Goal: Transaction & Acquisition: Purchase product/service

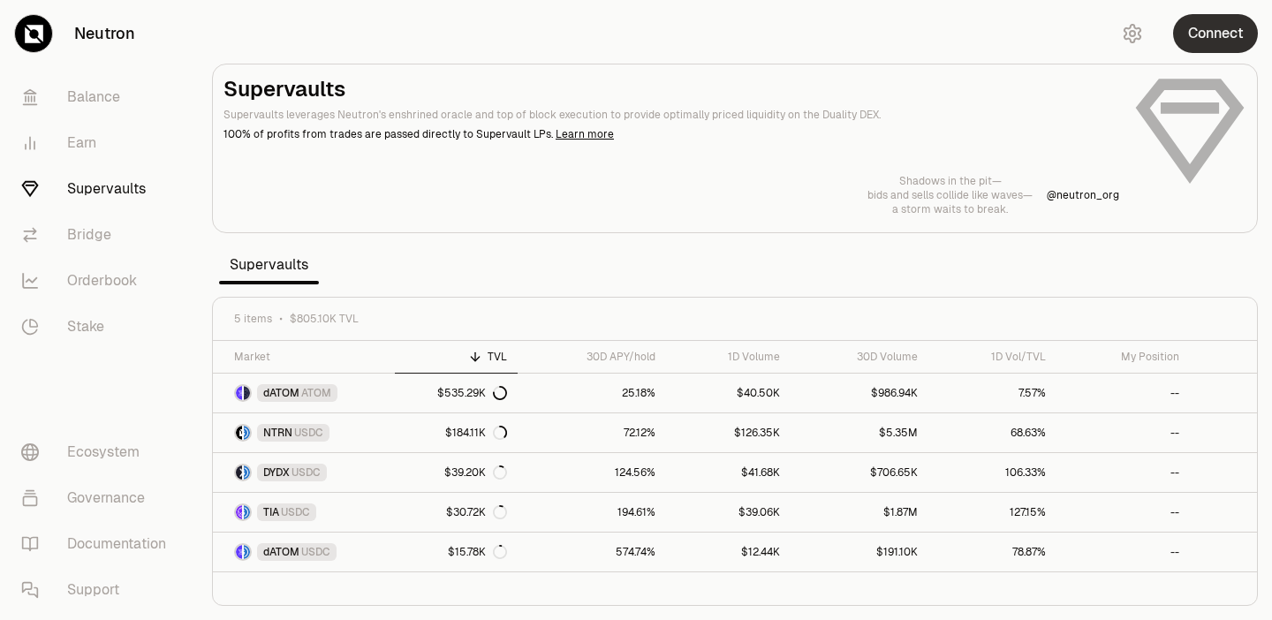
click at [1216, 32] on button "Connect" at bounding box center [1215, 33] width 85 height 39
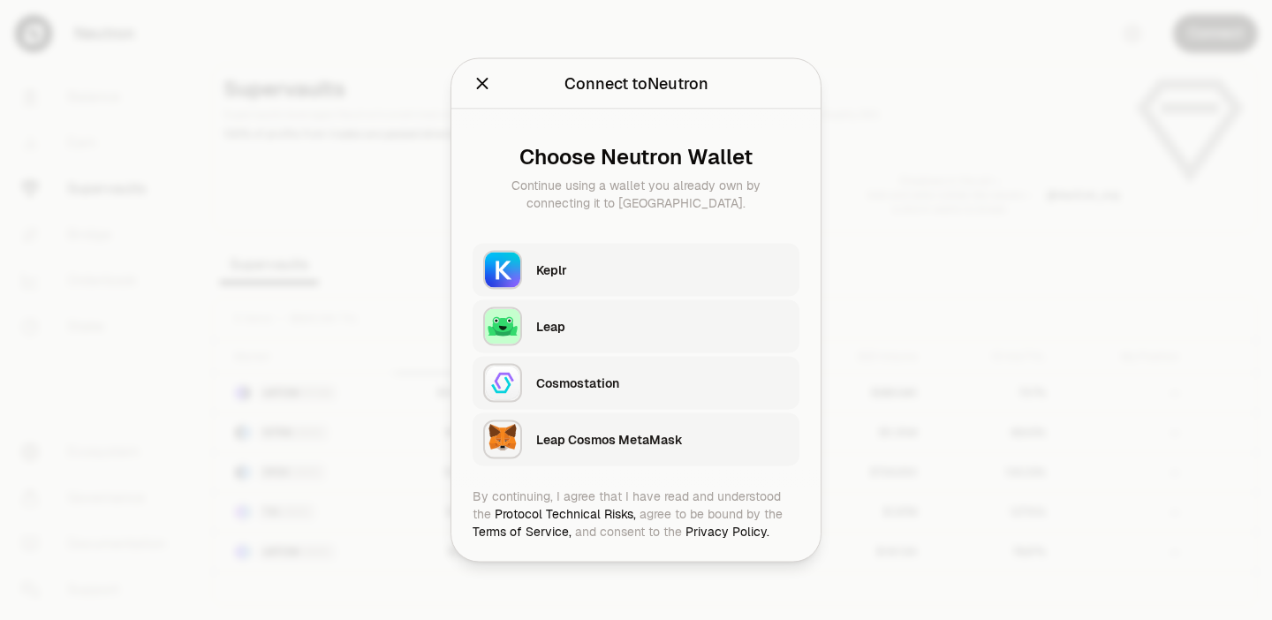
click at [649, 276] on div "Keplr" at bounding box center [662, 270] width 253 height 18
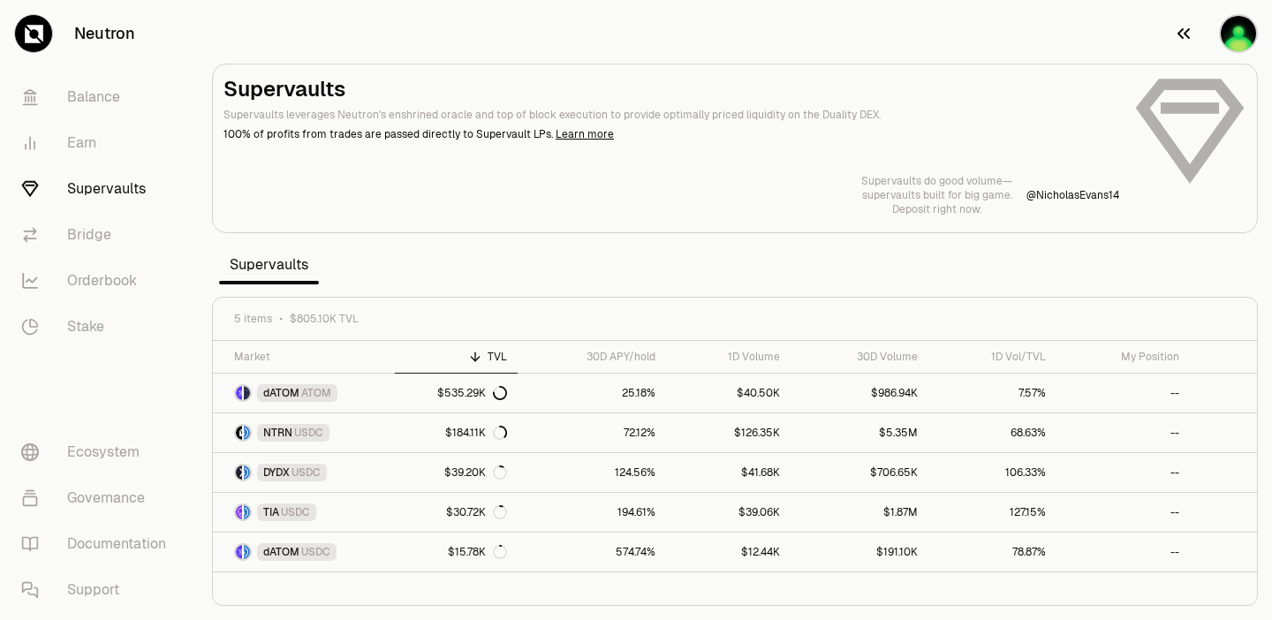
click at [1178, 34] on icon "button" at bounding box center [1183, 33] width 12 height 11
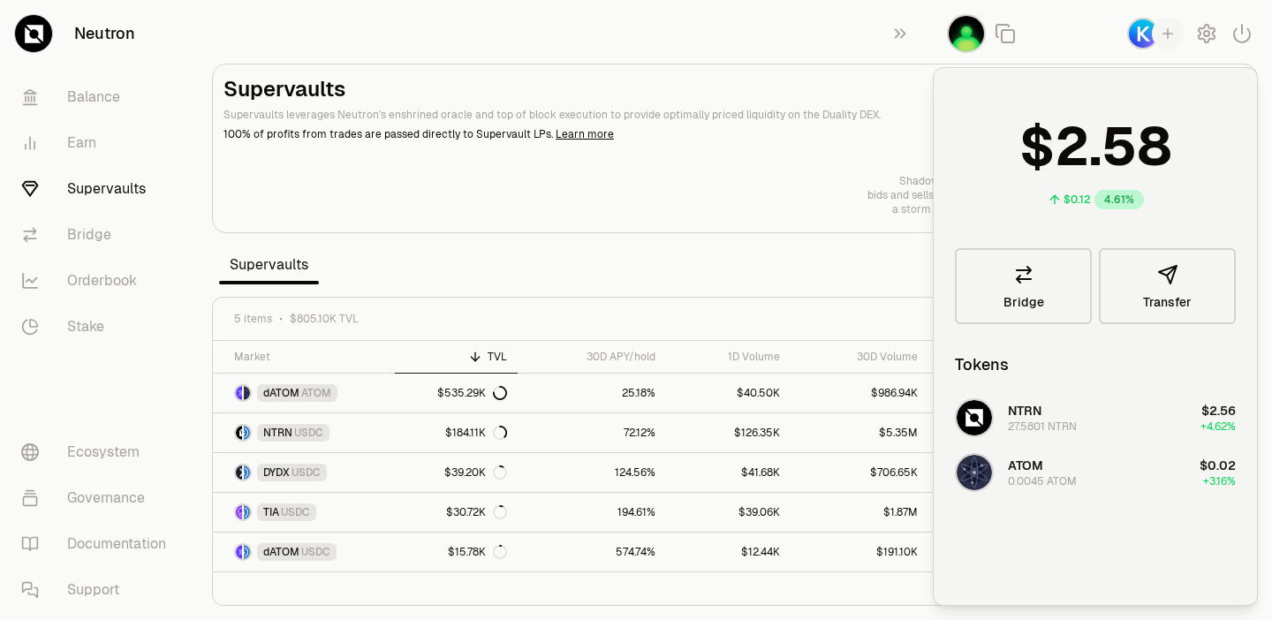
click at [856, 171] on div "Supervaults Supervaults leverages Neutron's enshrined oracle and top of block e…" at bounding box center [734, 145] width 1023 height 141
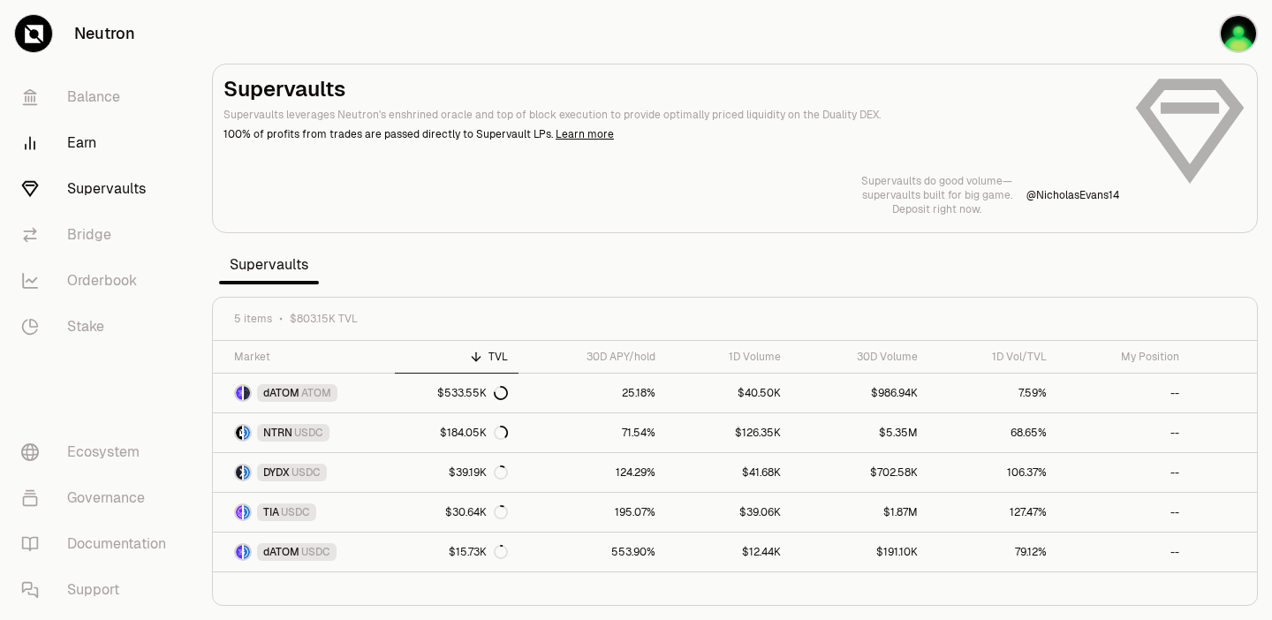
click at [79, 141] on link "Earn" at bounding box center [99, 143] width 184 height 46
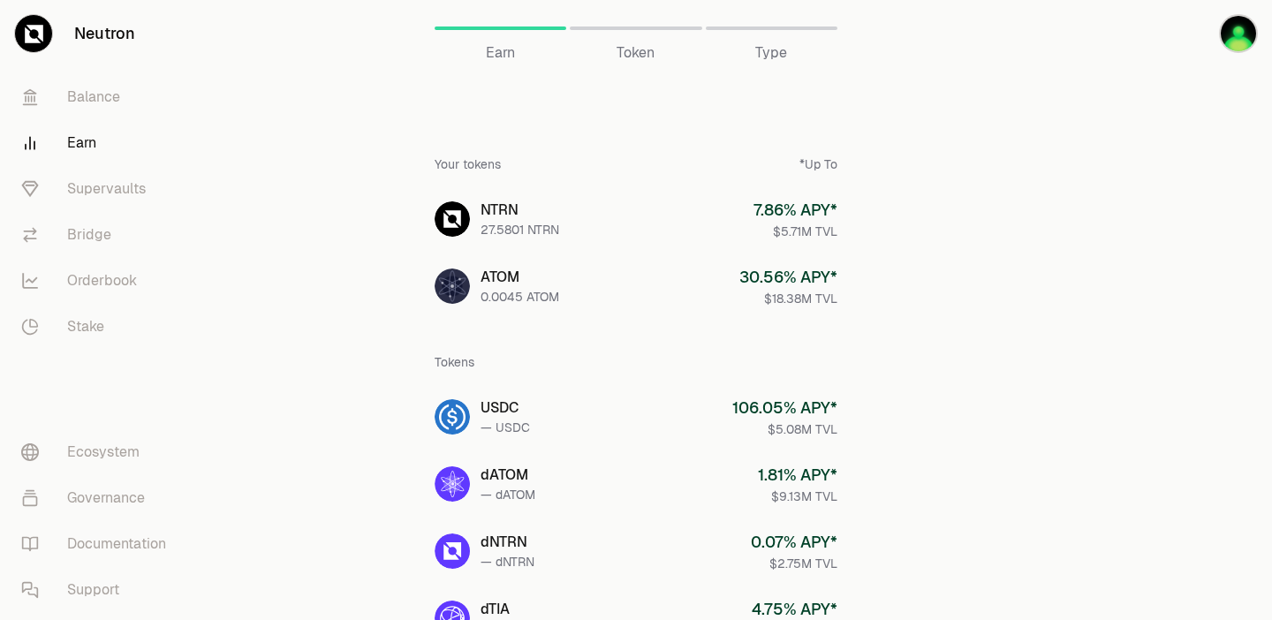
click at [633, 44] on span "Token" at bounding box center [635, 52] width 38 height 21
click at [635, 57] on span "Token" at bounding box center [635, 52] width 38 height 21
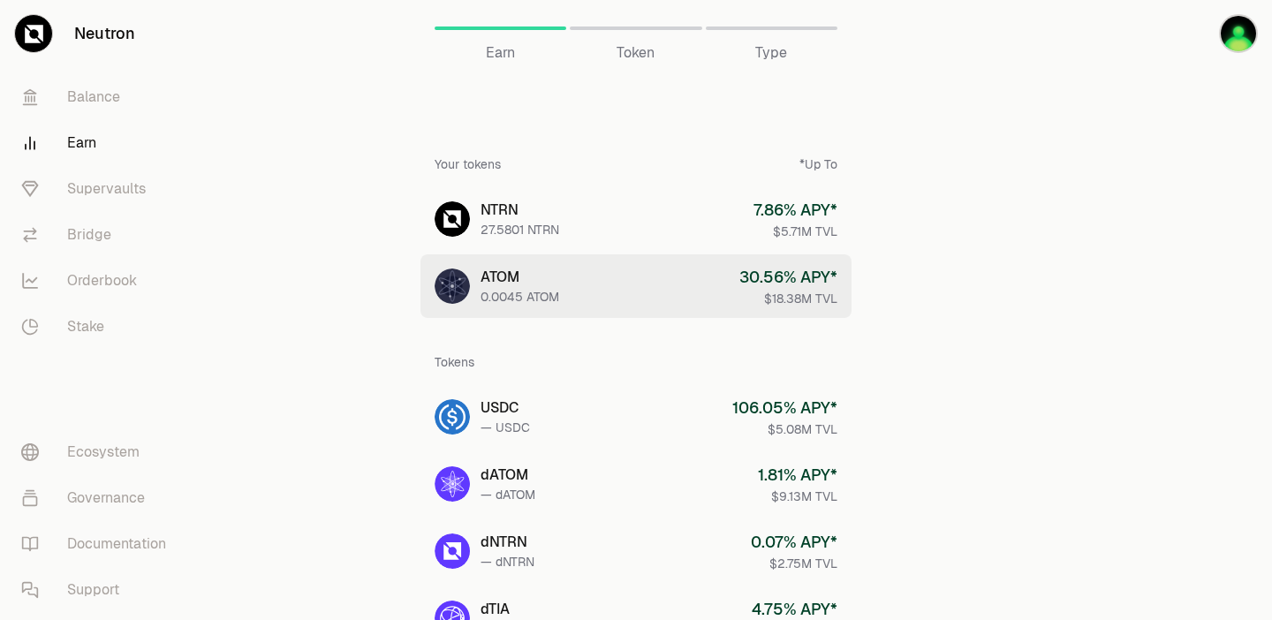
click at [511, 291] on div "0.0045 ATOM" at bounding box center [519, 297] width 79 height 18
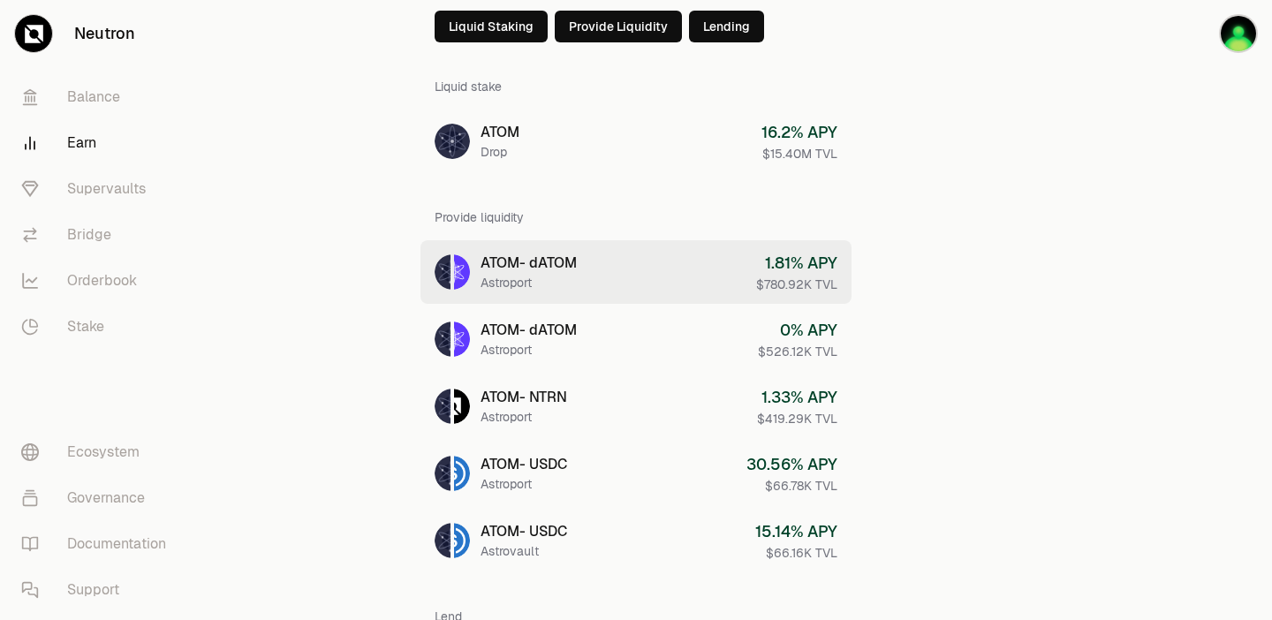
scroll to position [107, 0]
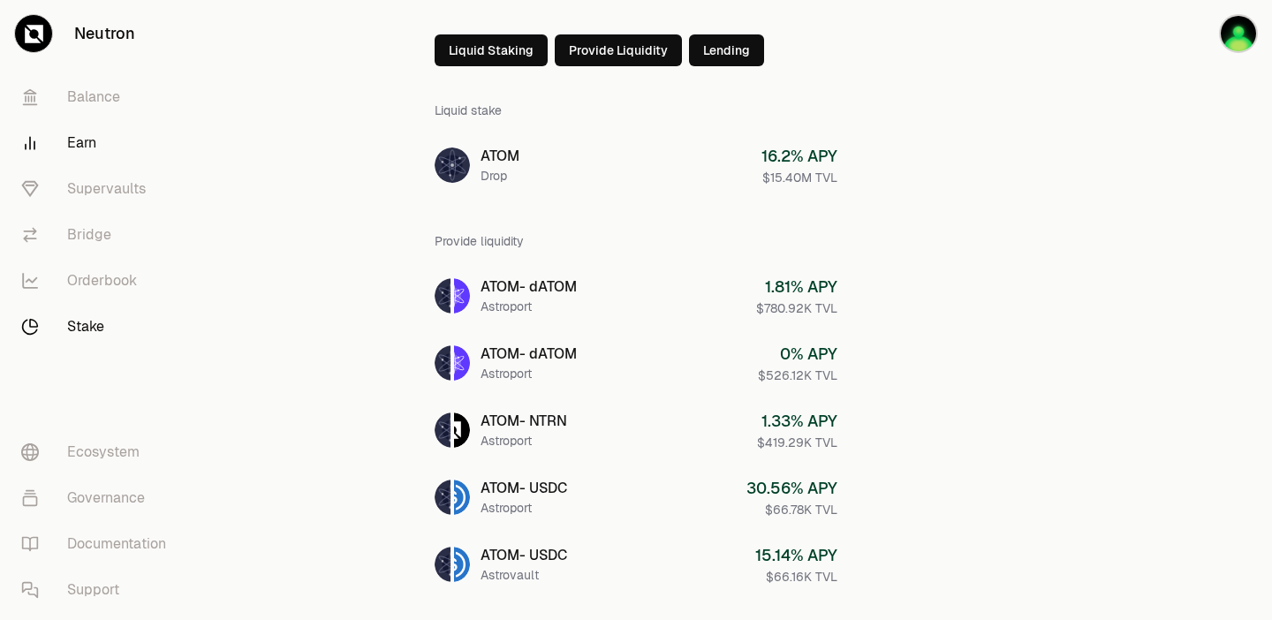
click at [100, 331] on link "Stake" at bounding box center [99, 327] width 184 height 46
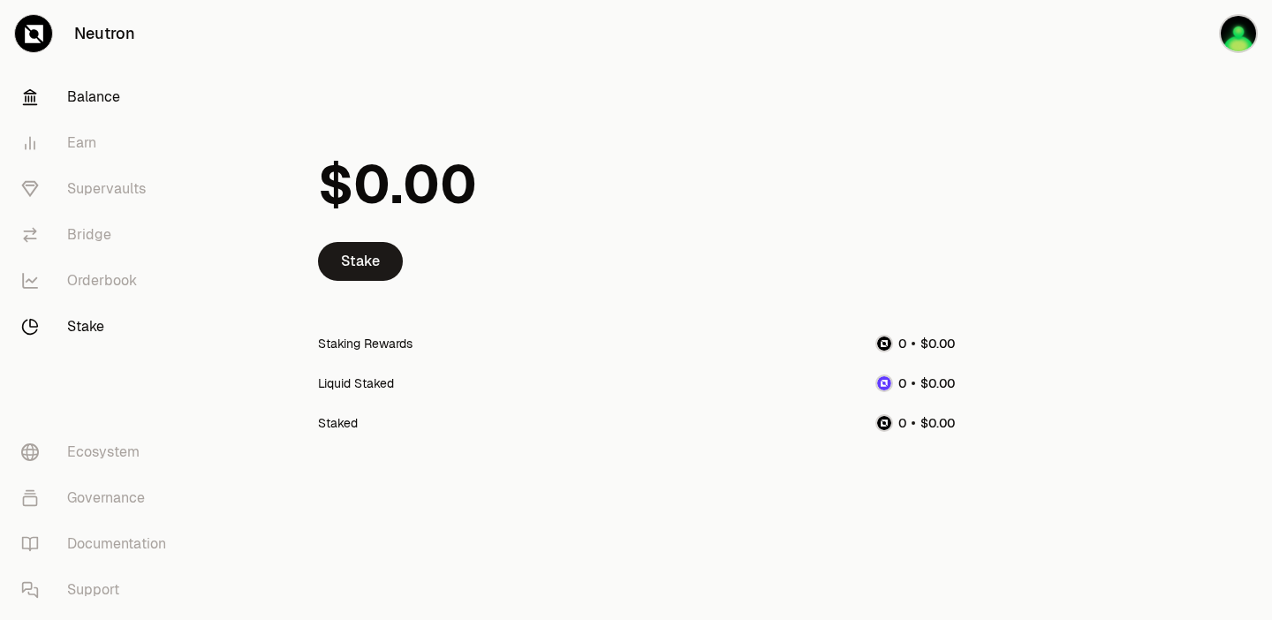
click at [94, 94] on link "Balance" at bounding box center [99, 97] width 184 height 46
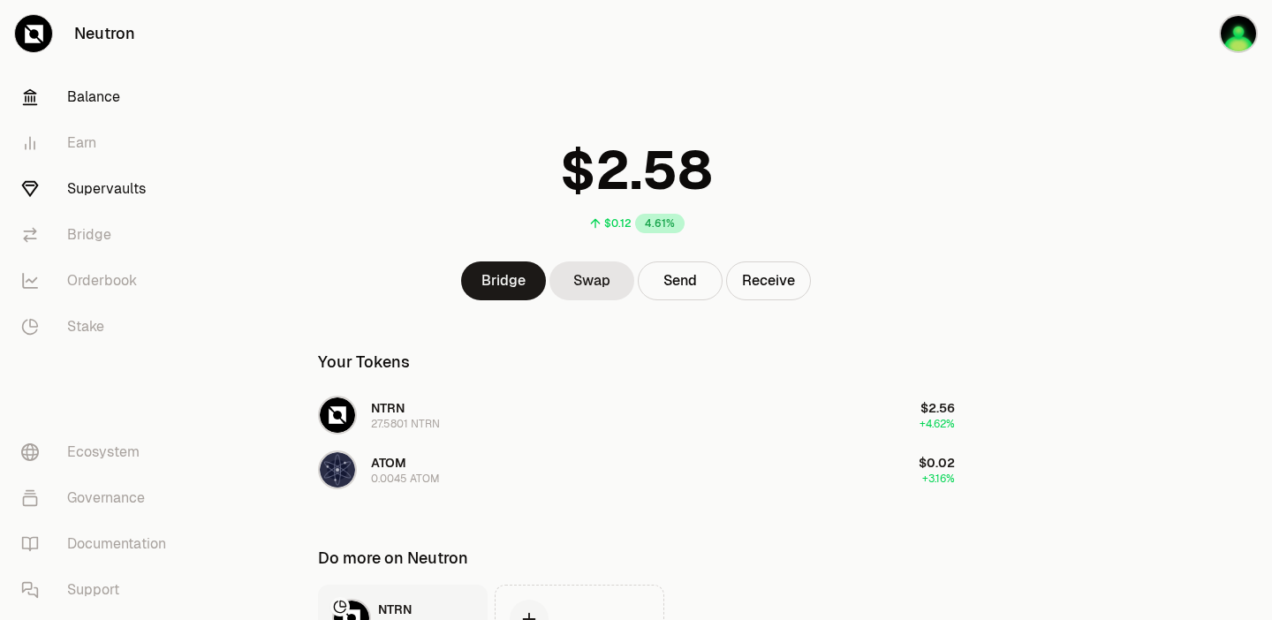
click at [111, 189] on link "Supervaults" at bounding box center [99, 189] width 184 height 46
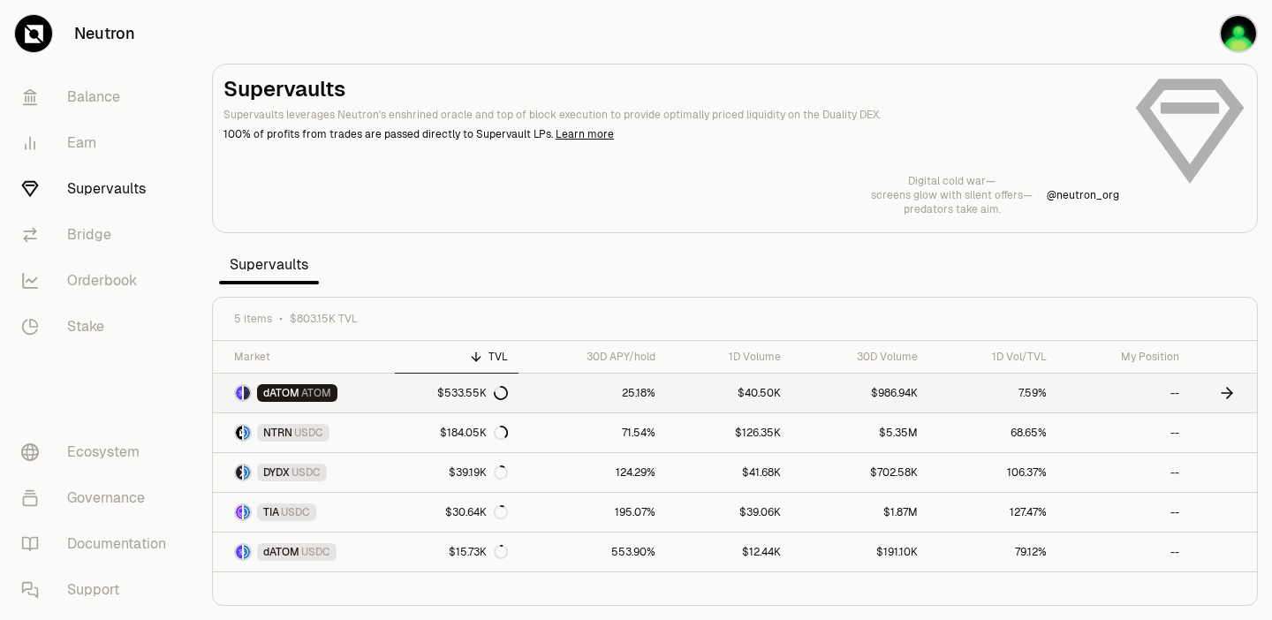
click at [386, 393] on link "dATOM ATOM" at bounding box center [304, 393] width 182 height 39
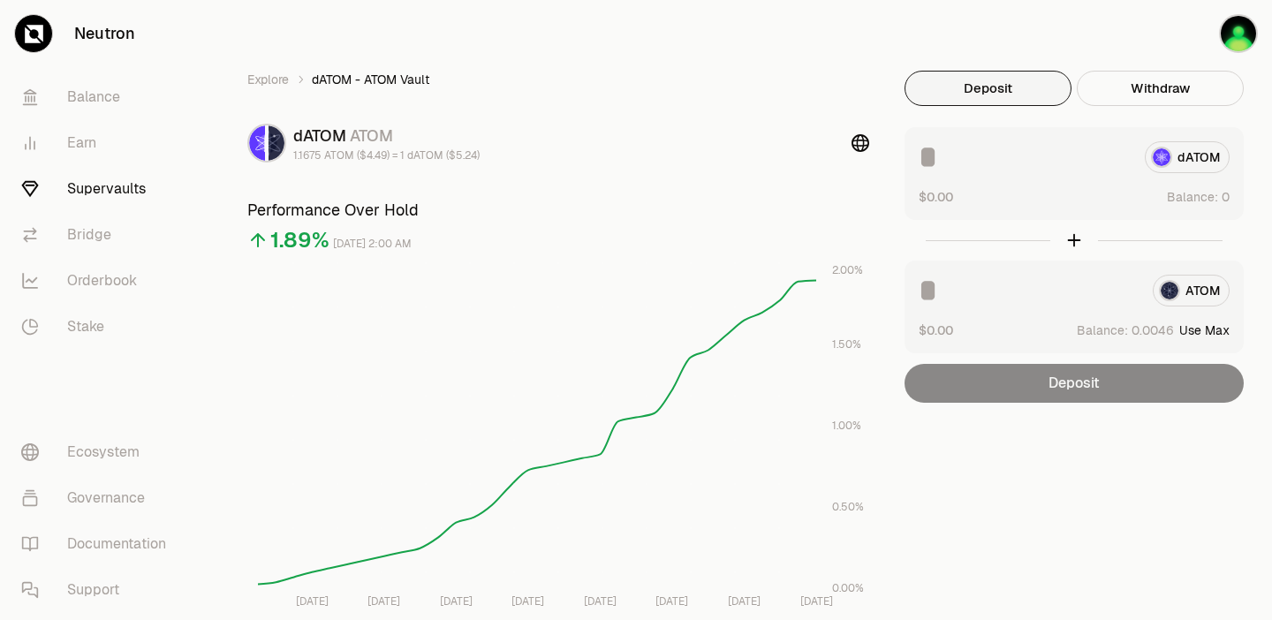
click at [1197, 159] on div "dATOM" at bounding box center [1073, 157] width 311 height 32
click at [1211, 328] on button "Use Max" at bounding box center [1204, 330] width 50 height 18
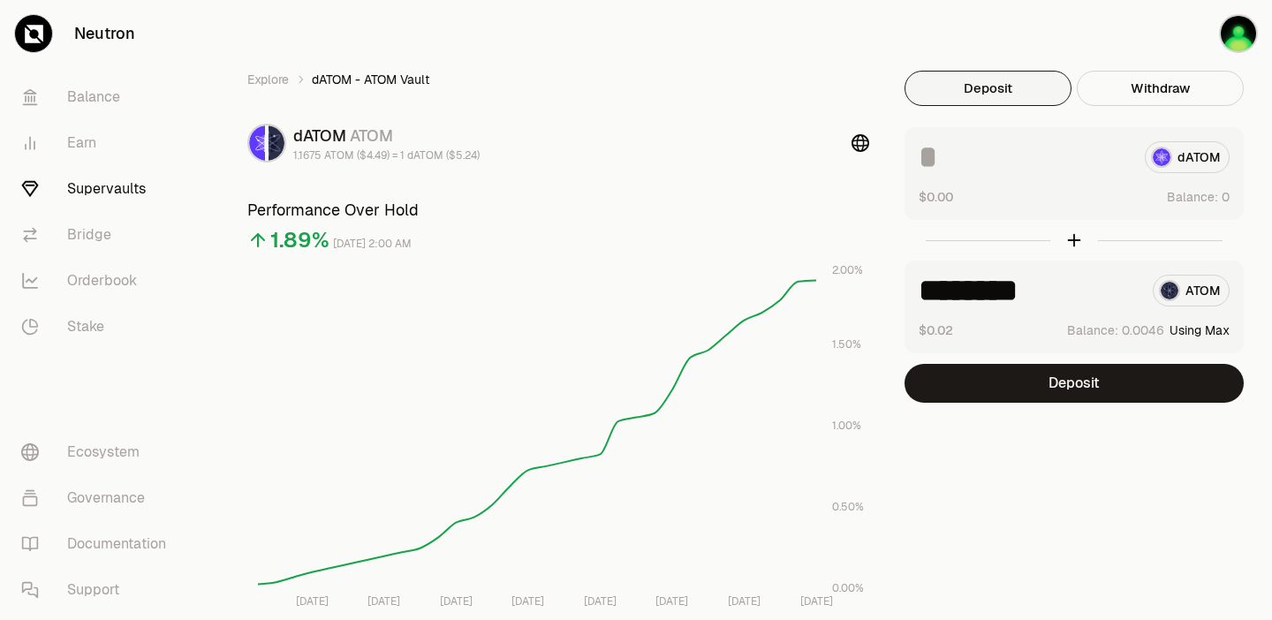
type input "********"
